Goal: Information Seeking & Learning: Learn about a topic

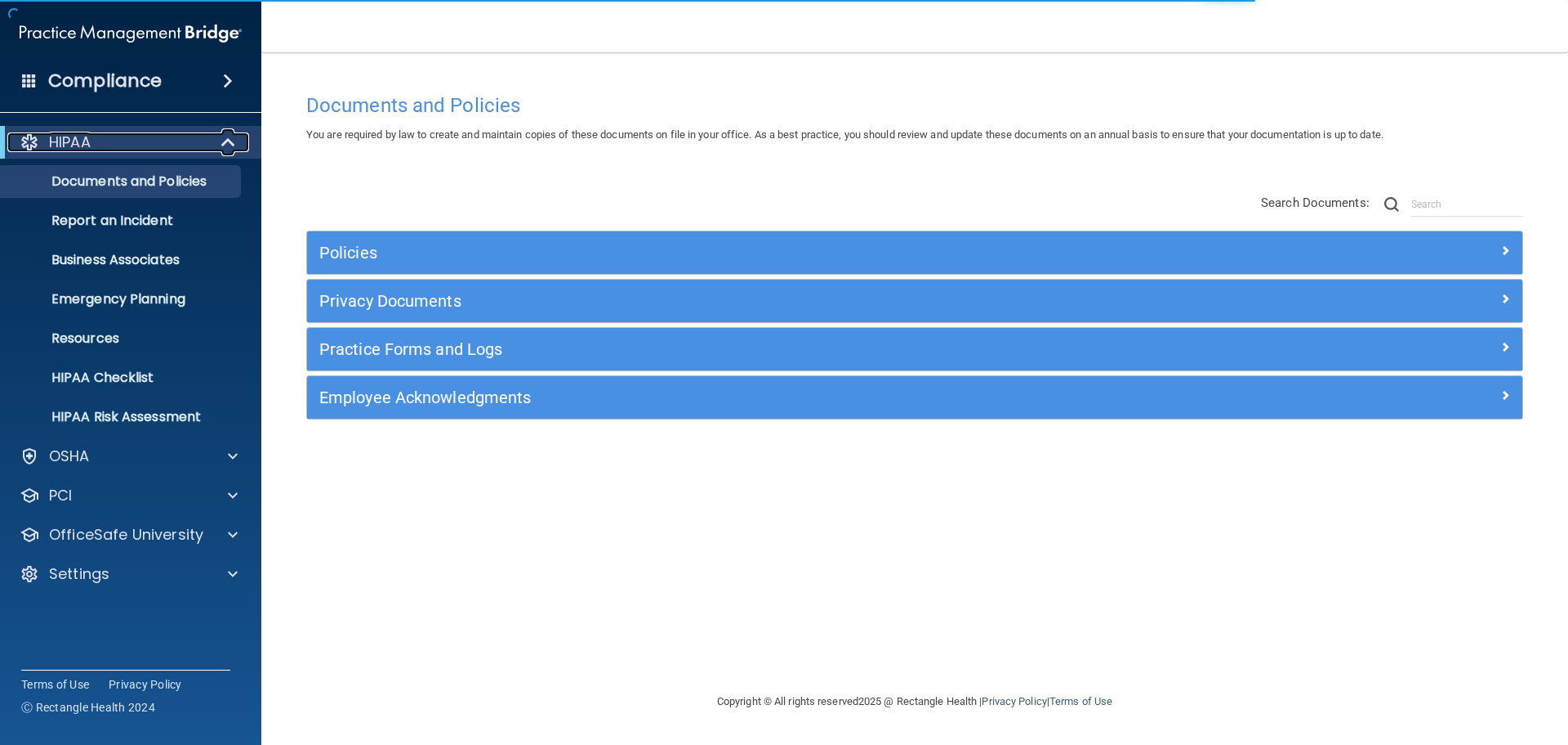
click at [223, 150] on span at bounding box center [229, 142] width 14 height 20
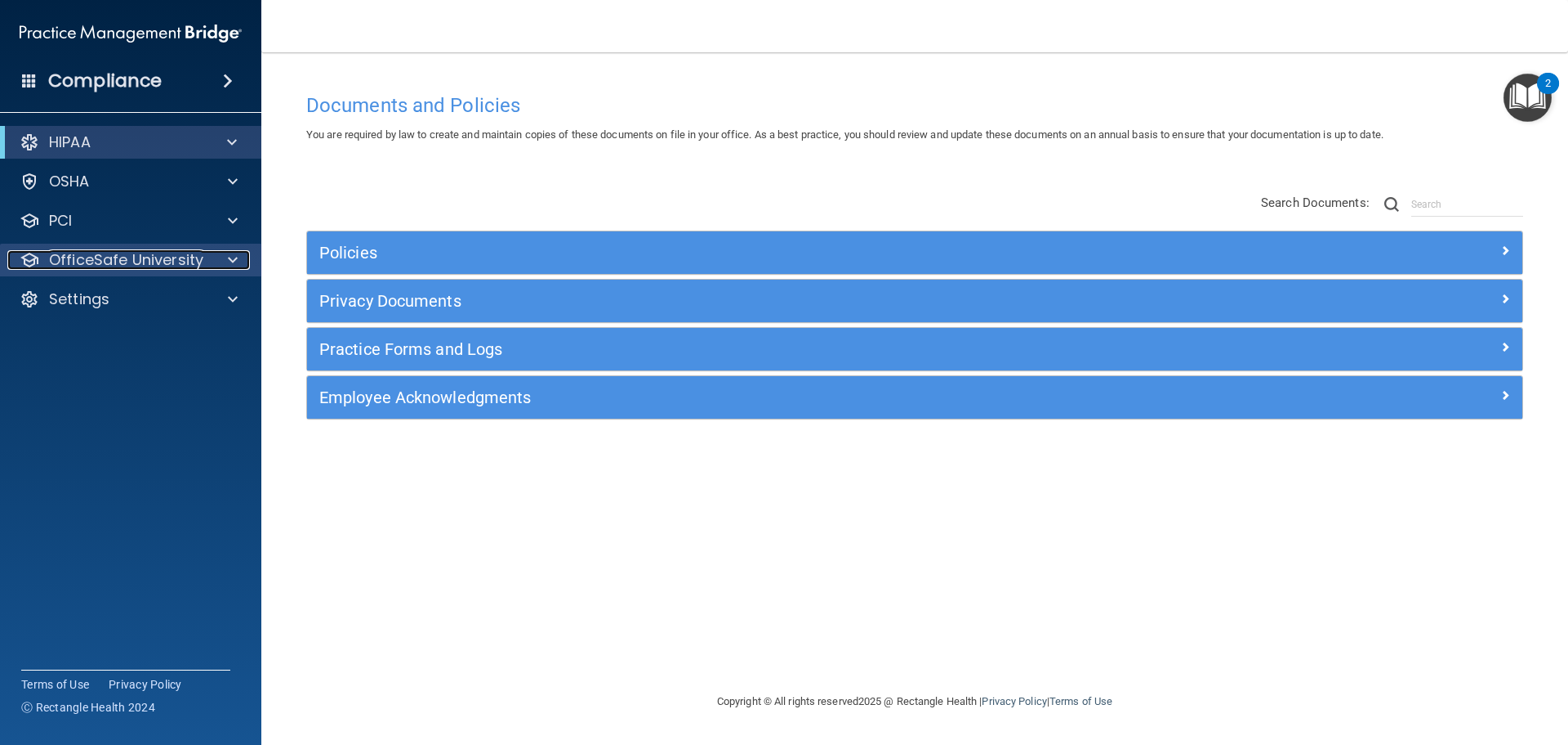
drag, startPoint x: 152, startPoint y: 260, endPoint x: 203, endPoint y: 265, distance: 51.2
click at [152, 260] on p "OfficeSafe University" at bounding box center [126, 260] width 154 height 20
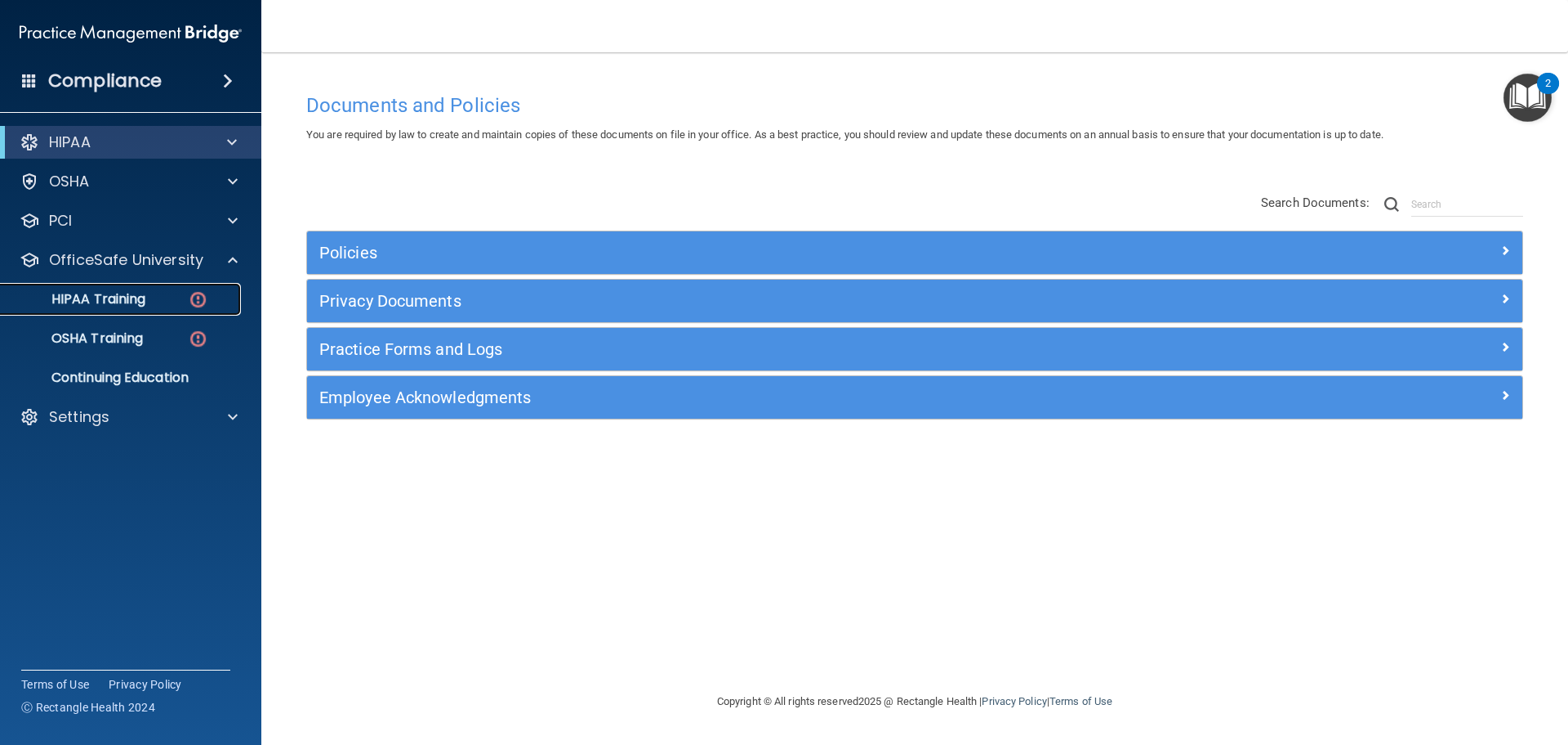
click at [189, 293] on img at bounding box center [198, 300] width 21 height 21
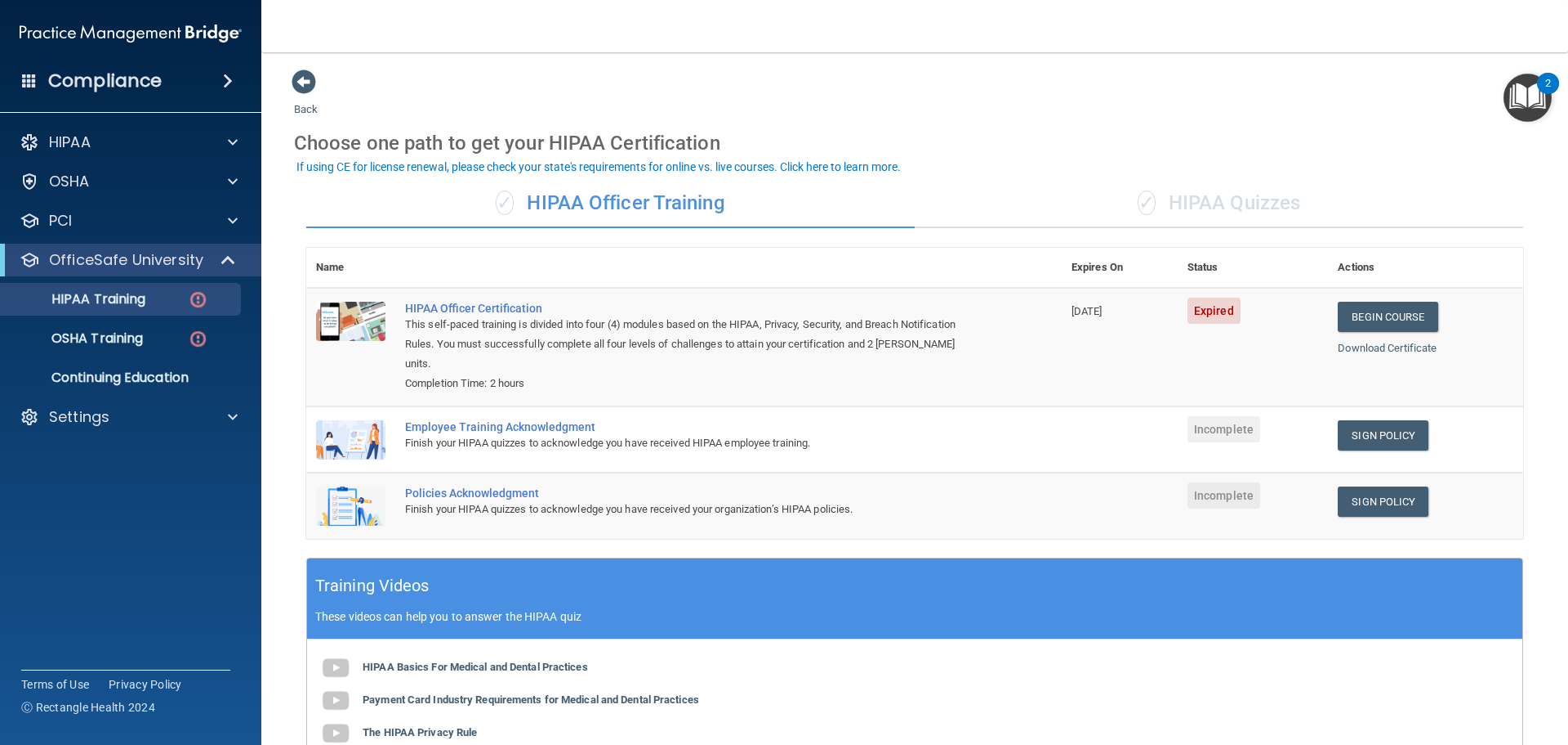
click at [1226, 209] on div "✓ HIPAA Quizzes" at bounding box center [1218, 203] width 608 height 49
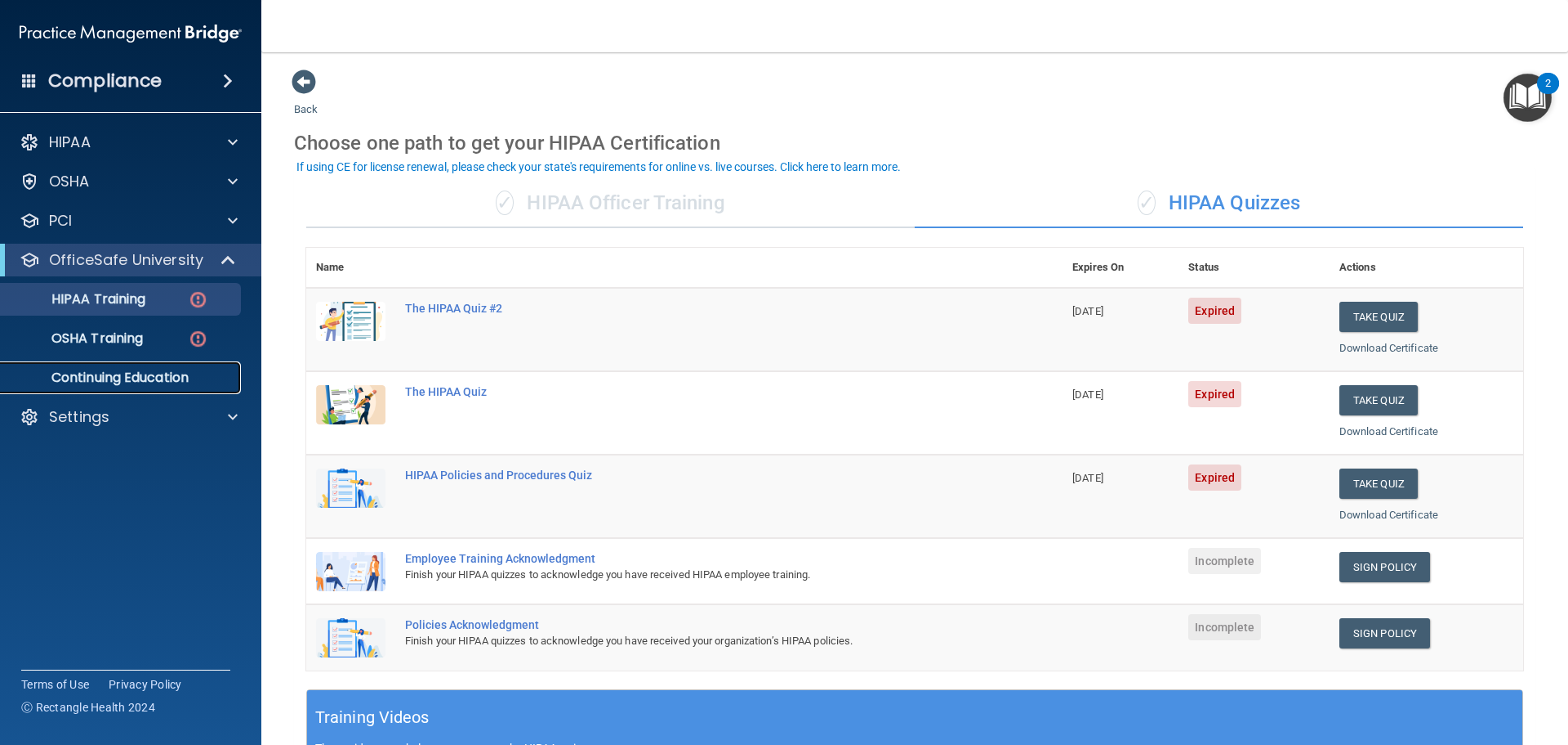
click at [163, 391] on link "Continuing Education" at bounding box center [113, 377] width 258 height 33
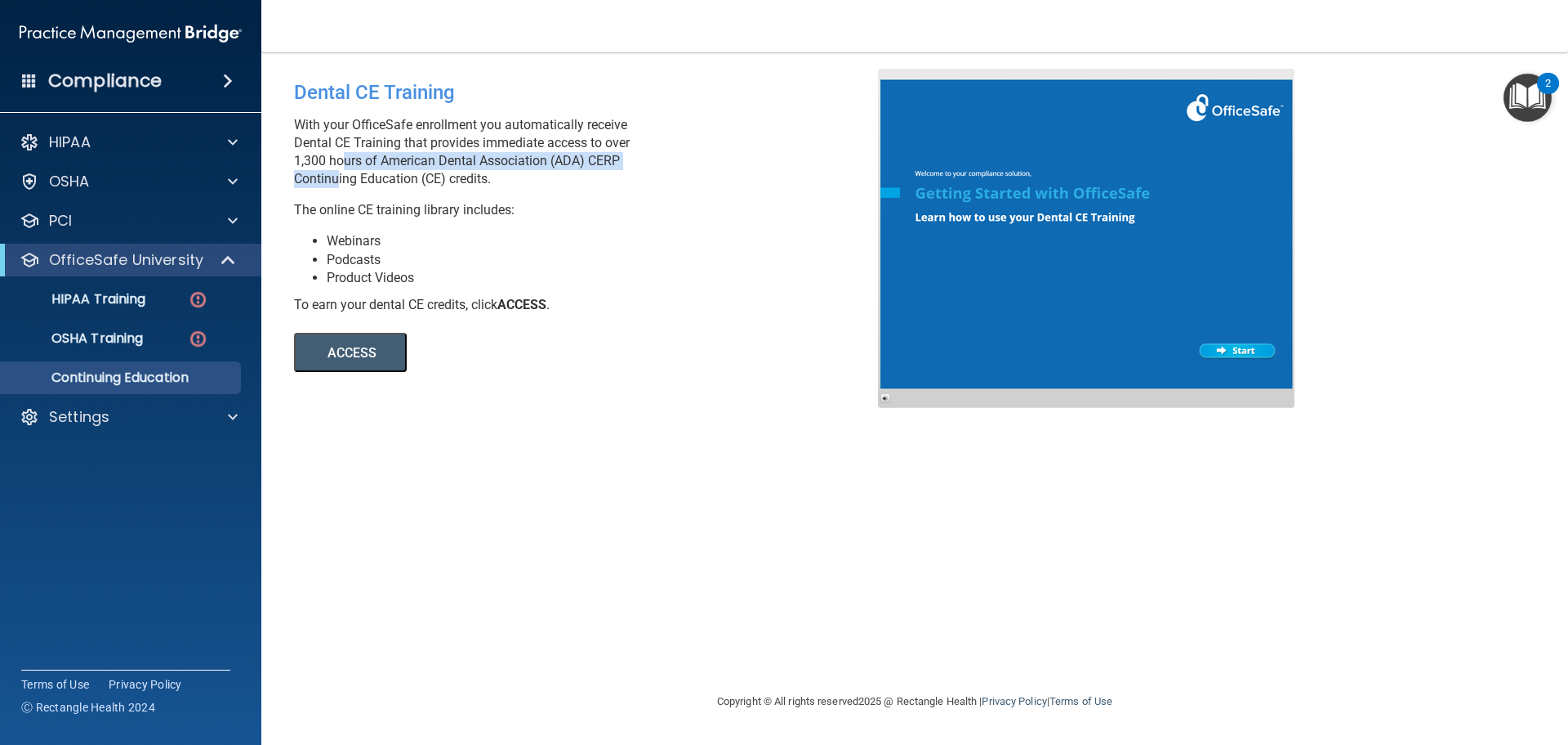
drag, startPoint x: 337, startPoint y: 161, endPoint x: 330, endPoint y: 178, distance: 18.4
click at [330, 178] on p "With your OfficeSafe enrollment you automatically receive Dental CE Training th…" at bounding box center [592, 151] width 596 height 71
click at [455, 167] on p "With your OfficeSafe enrollment you automatically receive Dental CE Training th…" at bounding box center [592, 151] width 596 height 71
drag, startPoint x: 593, startPoint y: 160, endPoint x: 462, endPoint y: 156, distance: 131.1
click at [462, 156] on p "With your OfficeSafe enrollment you automatically receive Dental CE Training th…" at bounding box center [592, 151] width 596 height 71
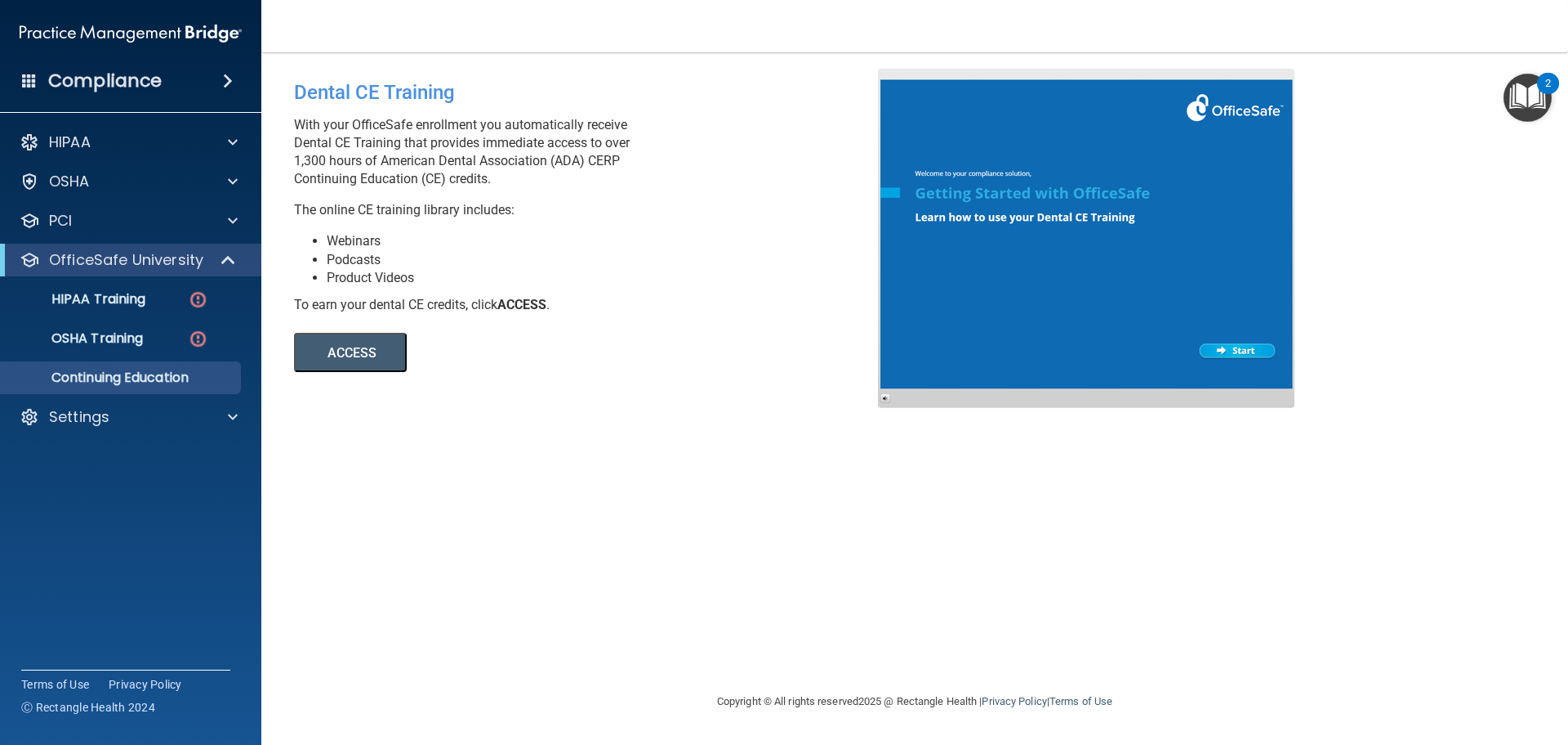
click at [441, 171] on p "With your OfficeSafe enrollment you automatically receive Dental CE Training th…" at bounding box center [592, 151] width 596 height 71
click at [244, 269] on div at bounding box center [228, 260] width 40 height 20
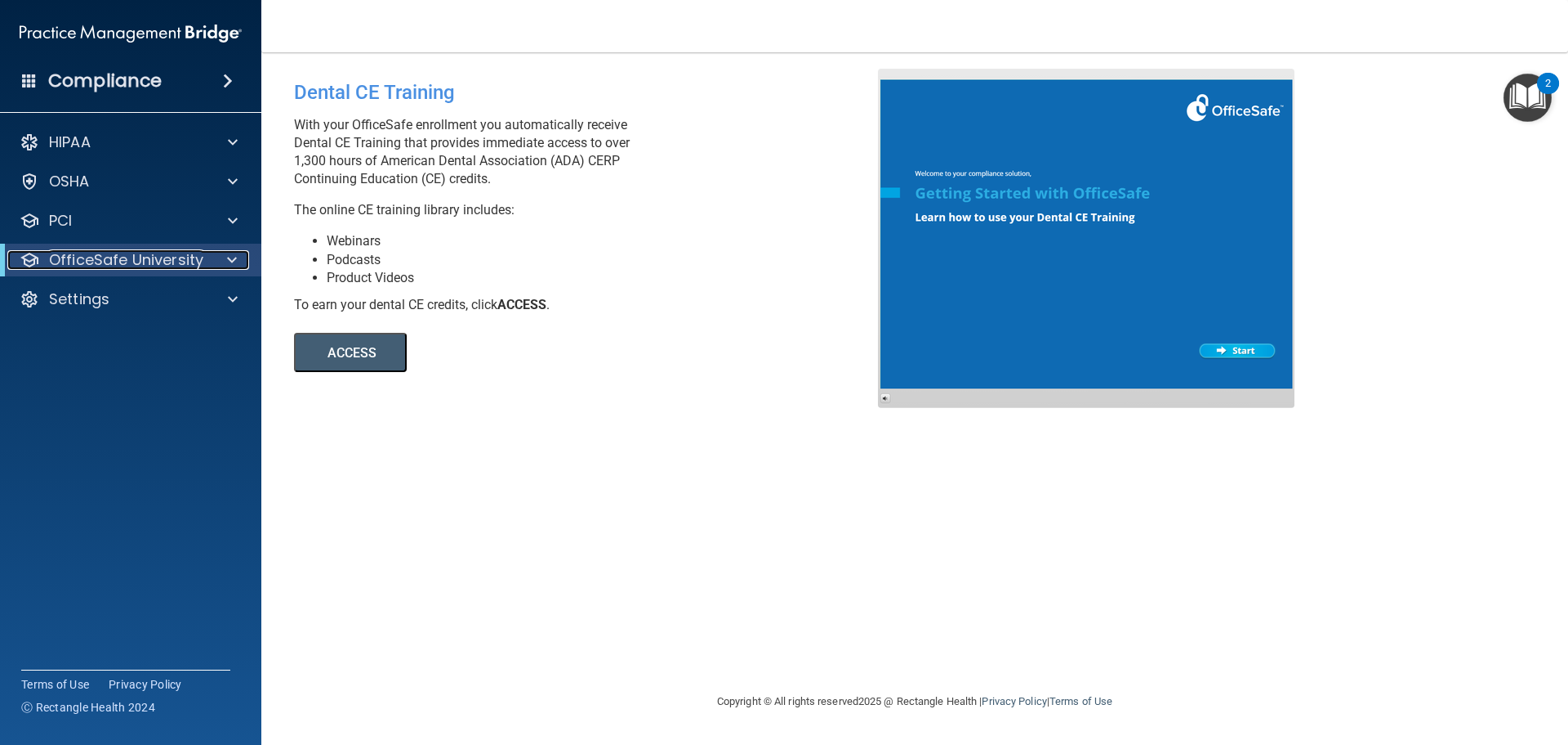
click at [178, 257] on p "OfficeSafe University" at bounding box center [126, 260] width 154 height 20
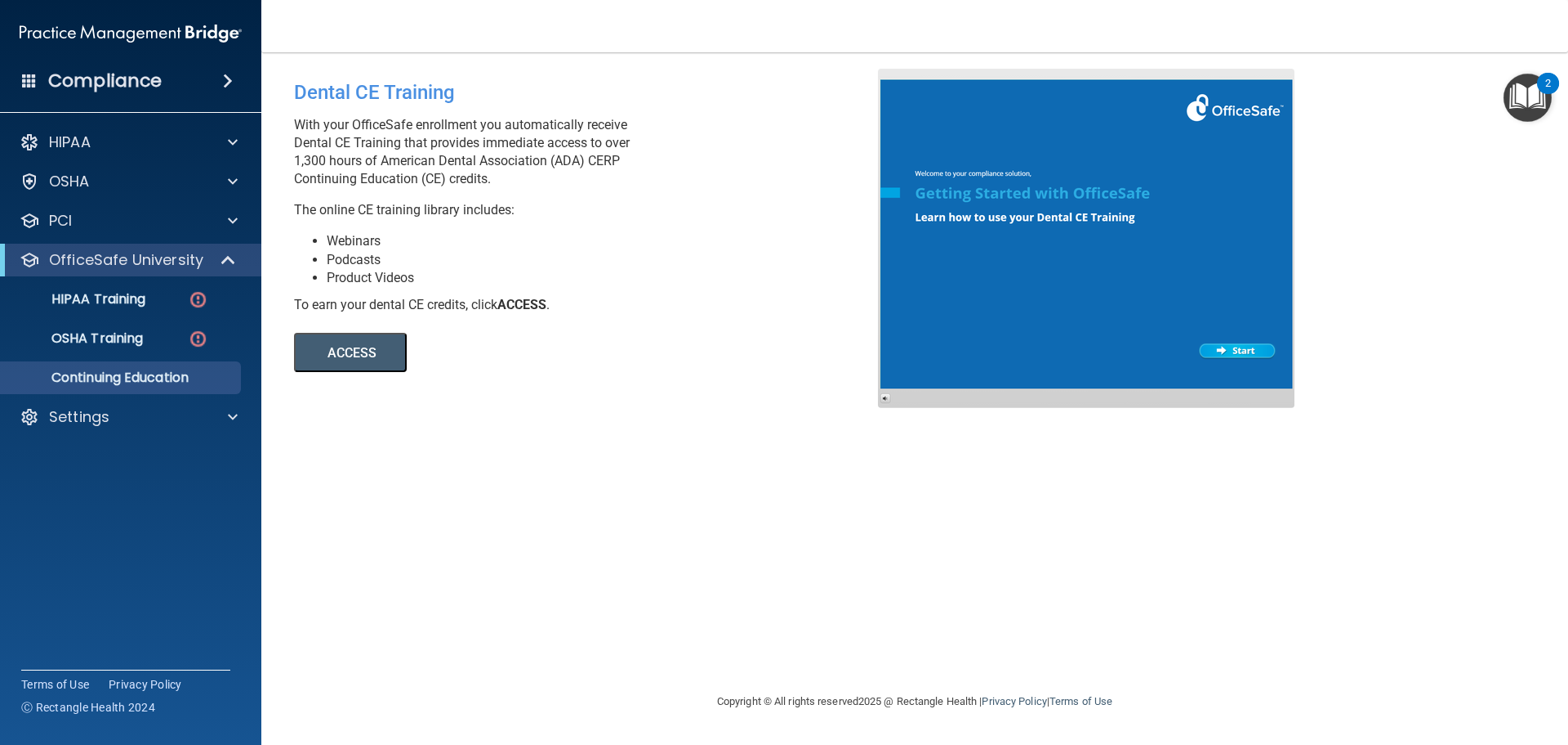
click at [193, 270] on div "OfficeSafe University" at bounding box center [131, 260] width 261 height 33
click at [227, 250] on span at bounding box center [229, 260] width 14 height 20
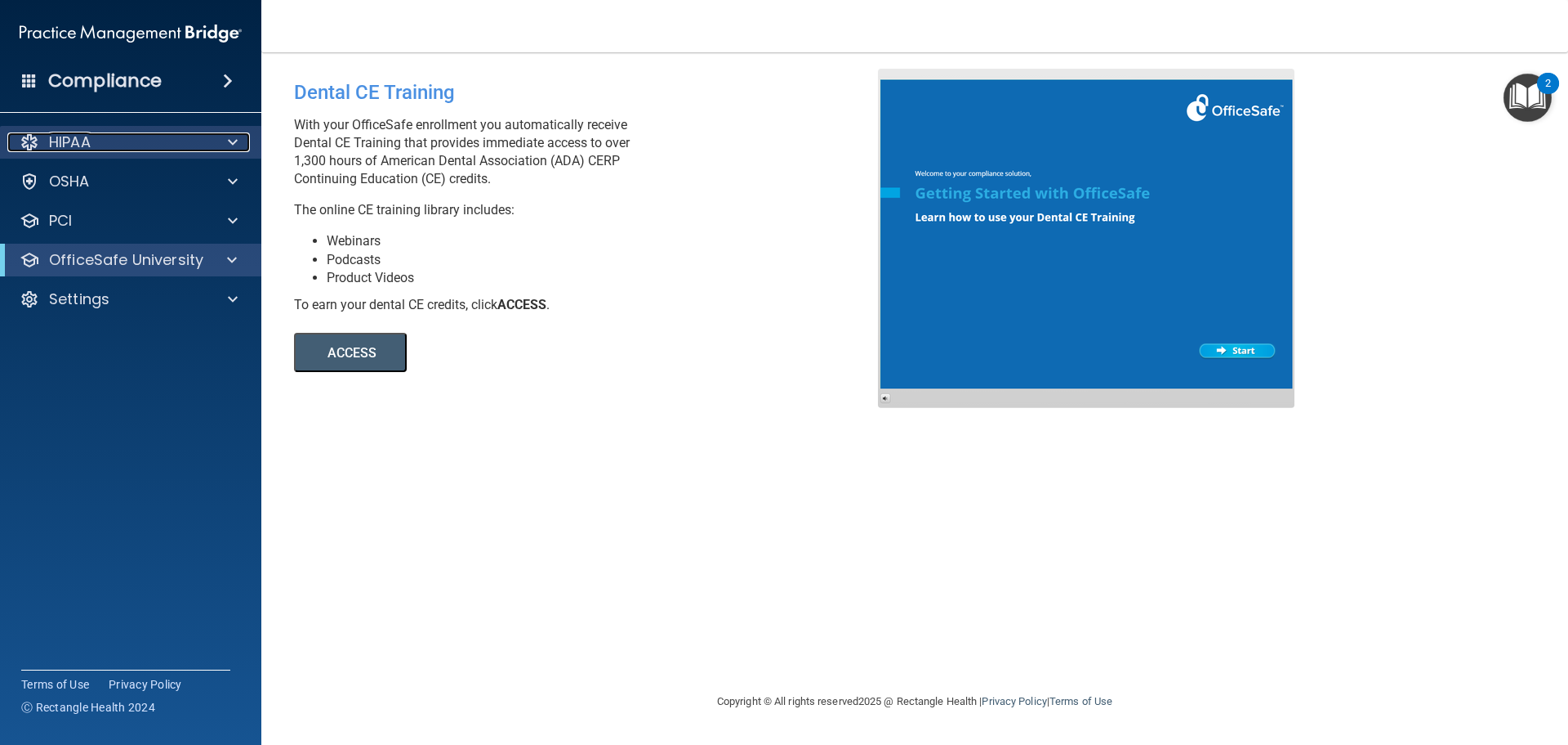
click at [243, 150] on div at bounding box center [229, 142] width 40 height 20
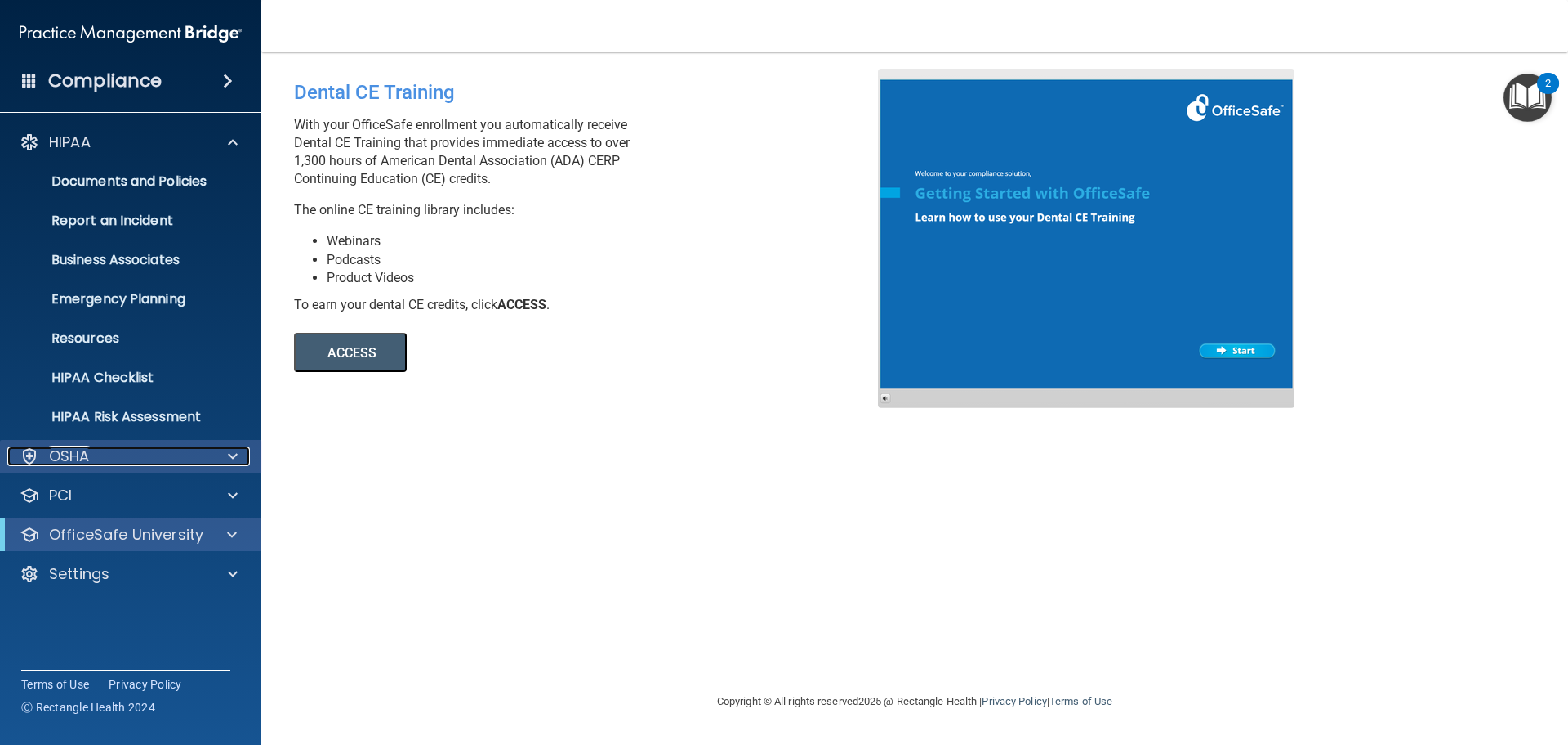
click at [191, 458] on div "OSHA" at bounding box center [108, 455] width 202 height 20
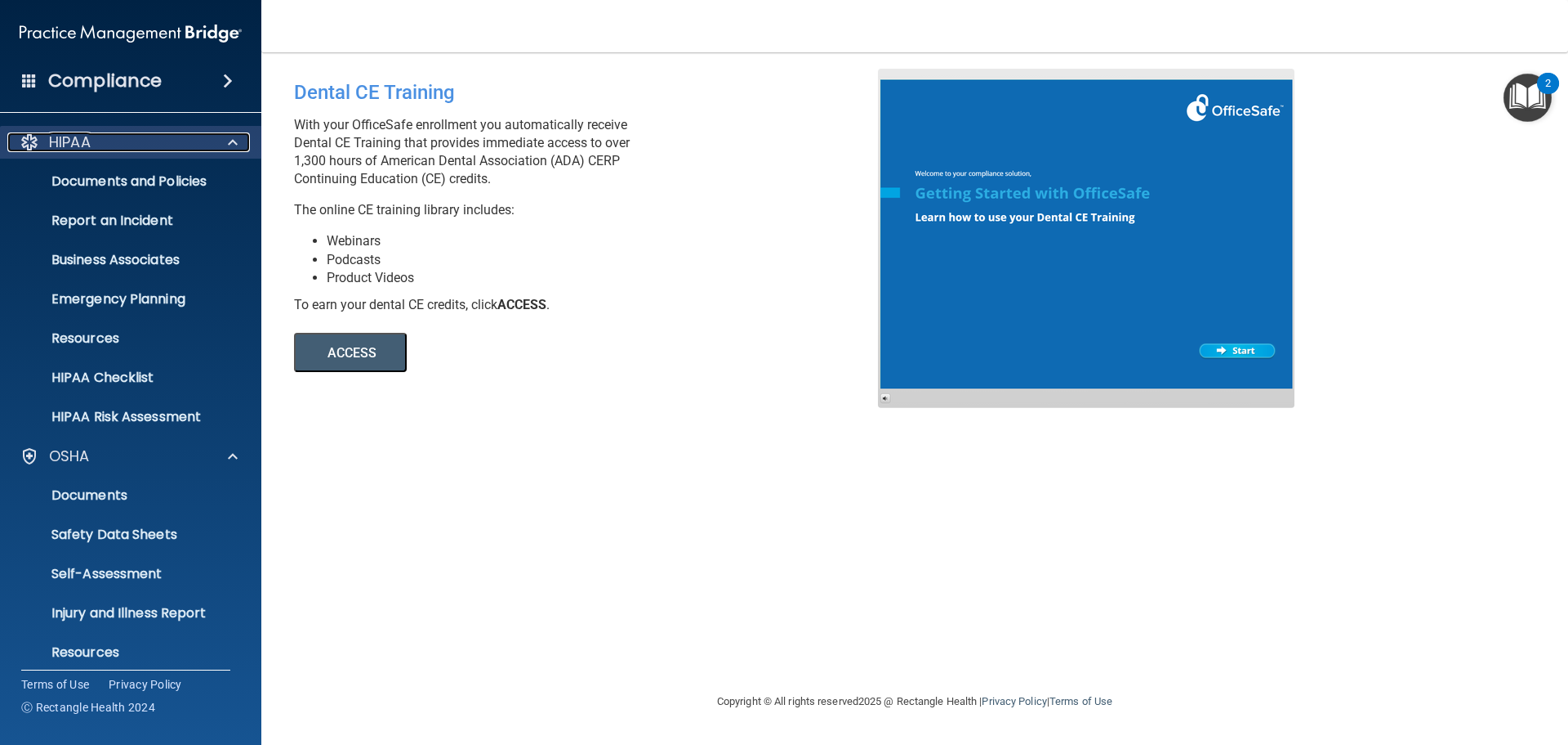
click at [200, 138] on div "HIPAA" at bounding box center [108, 142] width 202 height 20
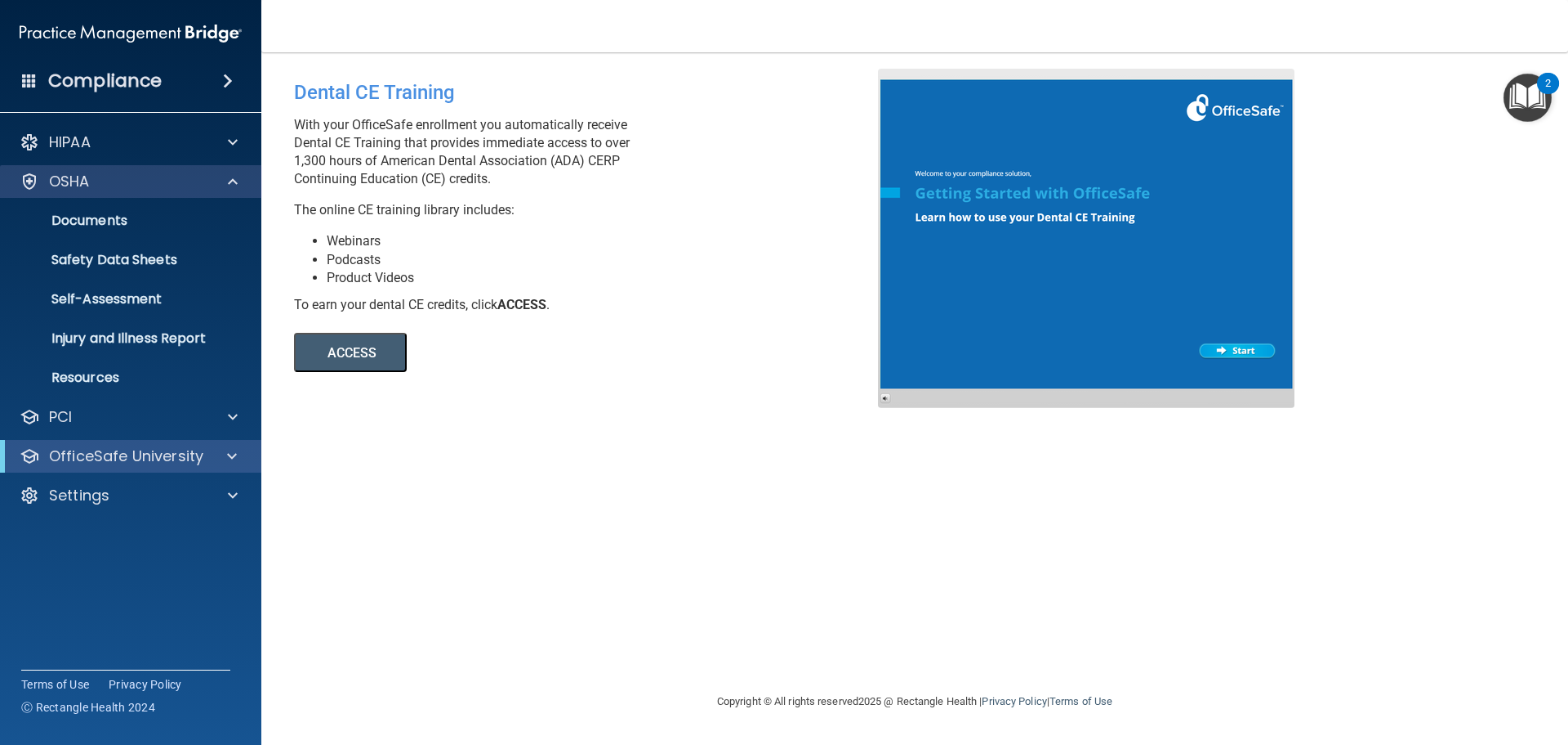
click at [220, 166] on div "OSHA" at bounding box center [131, 182] width 262 height 33
click at [228, 182] on span at bounding box center [232, 181] width 9 height 20
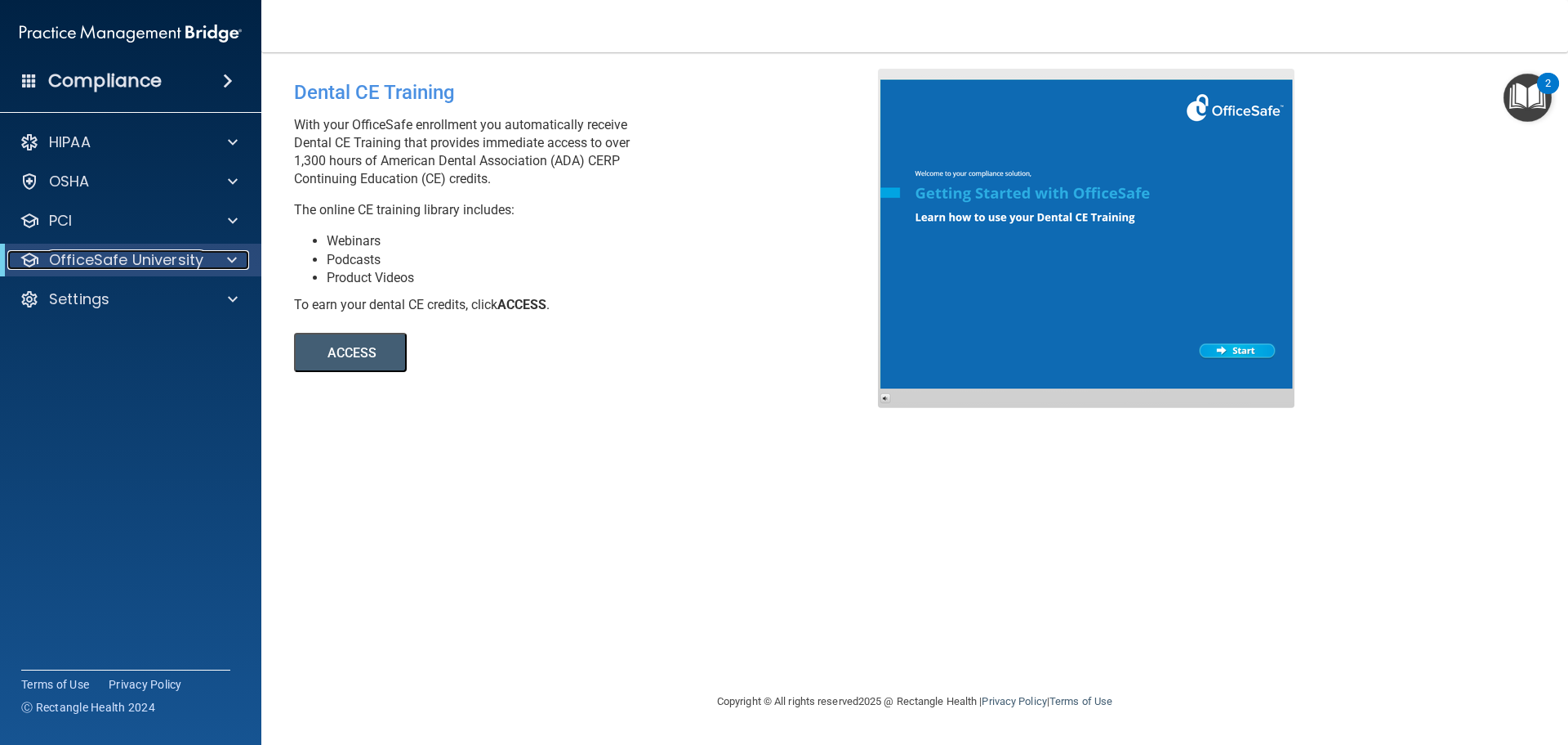
click at [211, 266] on div at bounding box center [228, 260] width 40 height 20
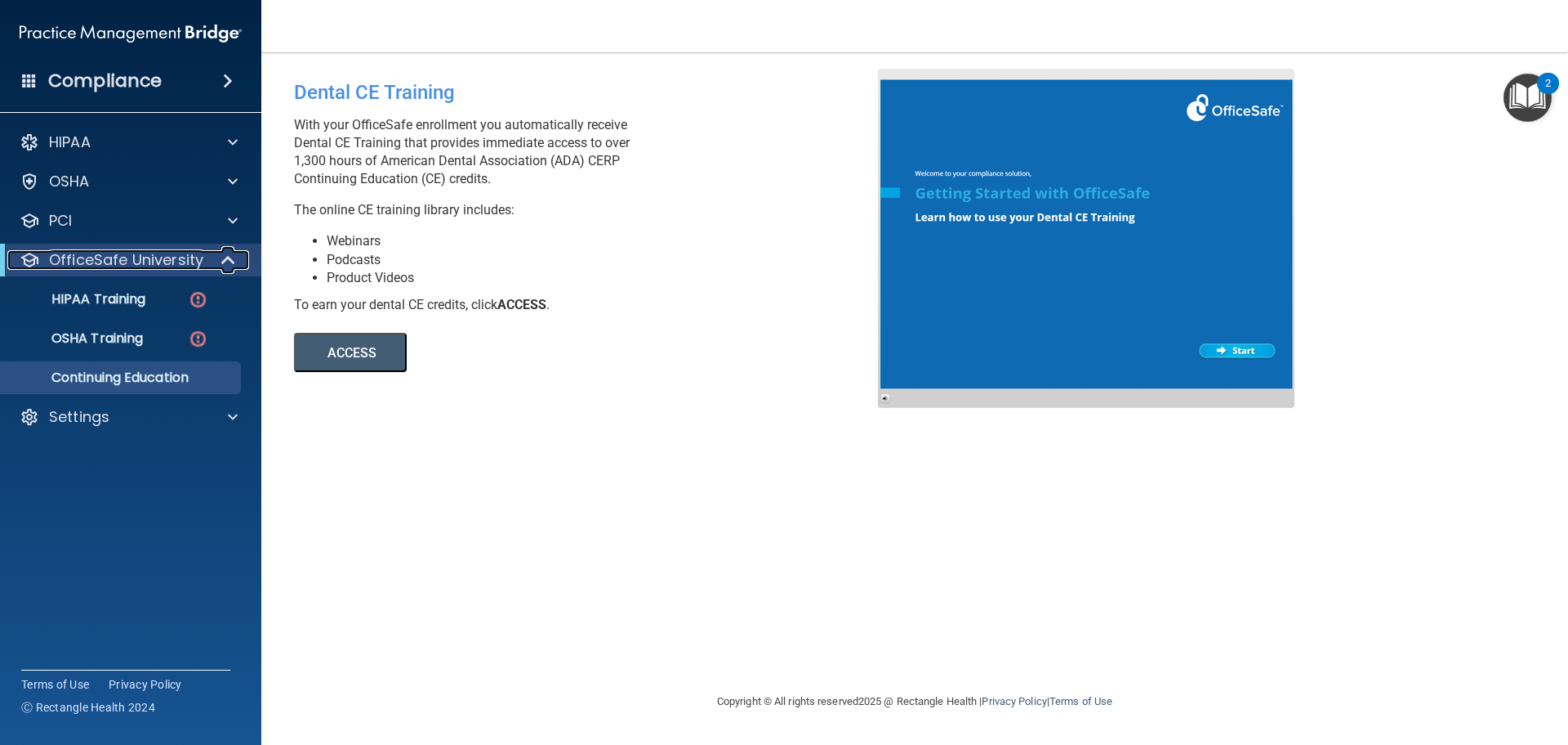
click at [205, 260] on div "OfficeSafe University" at bounding box center [108, 260] width 202 height 20
